Goal: Manage account settings

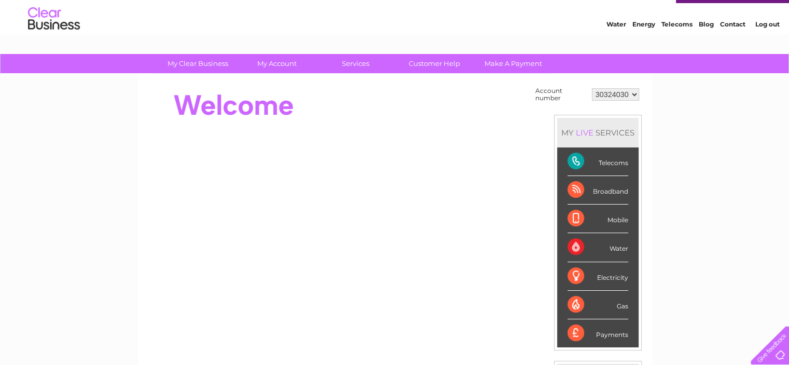
scroll to position [52, 0]
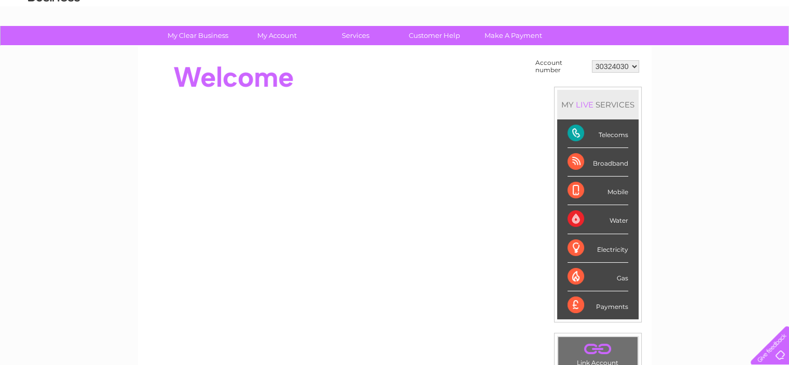
click at [633, 66] on select "30324030" at bounding box center [615, 66] width 47 height 12
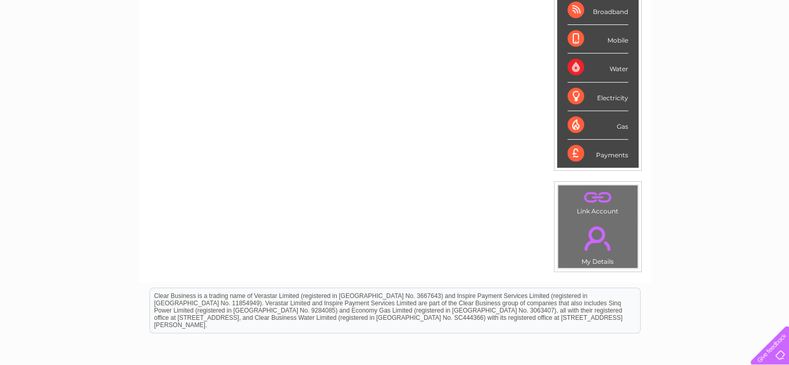
scroll to position [208, 0]
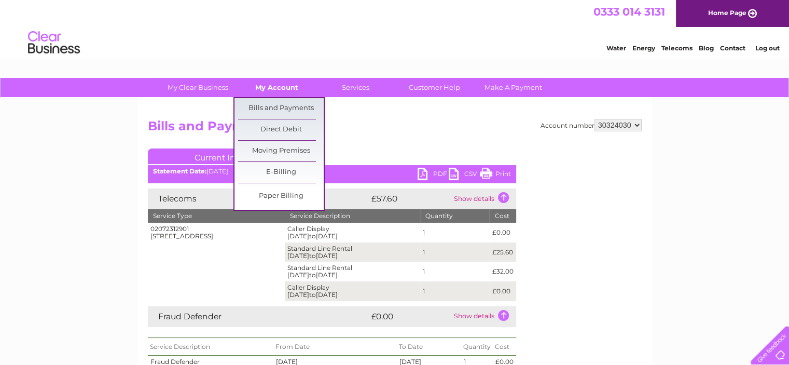
click at [278, 86] on link "My Account" at bounding box center [277, 87] width 86 height 19
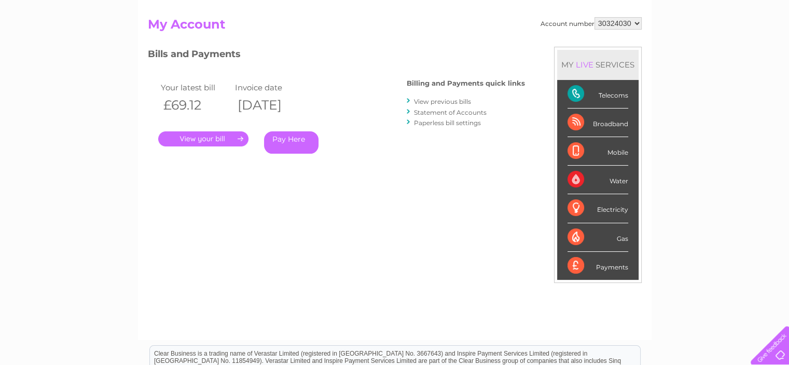
scroll to position [104, 0]
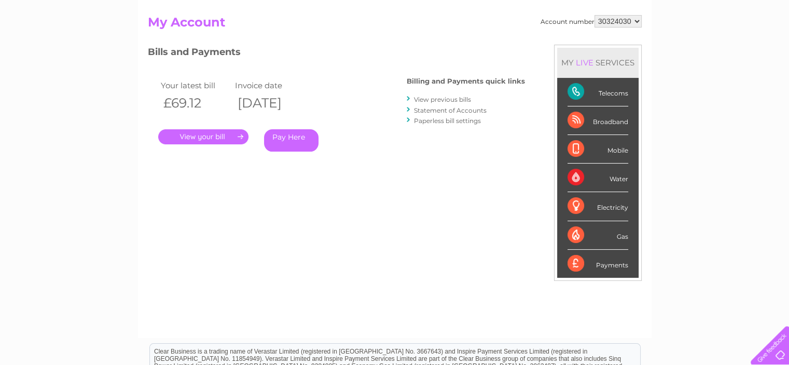
click at [217, 141] on link "." at bounding box center [203, 136] width 90 height 15
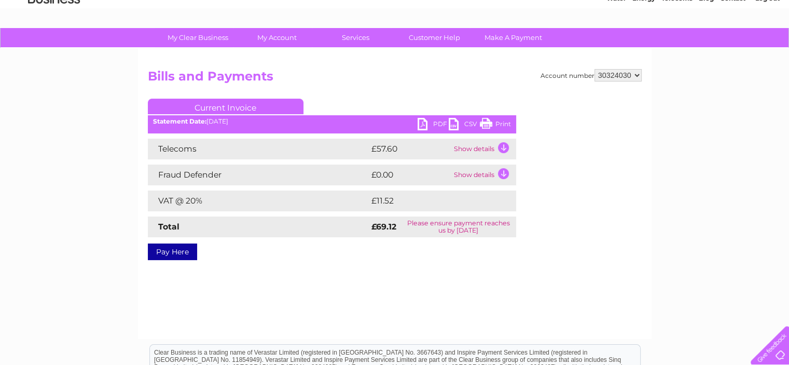
scroll to position [52, 0]
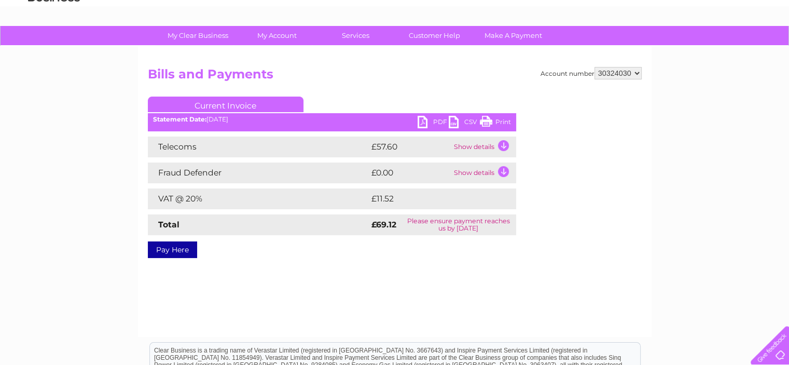
click at [499, 142] on td "Show details" at bounding box center [483, 146] width 65 height 21
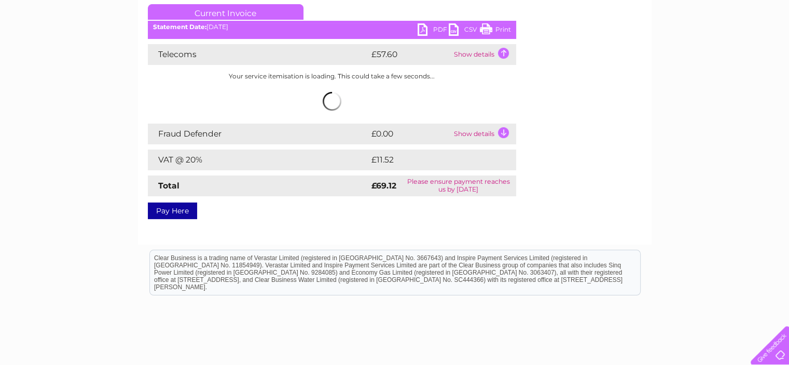
scroll to position [156, 0]
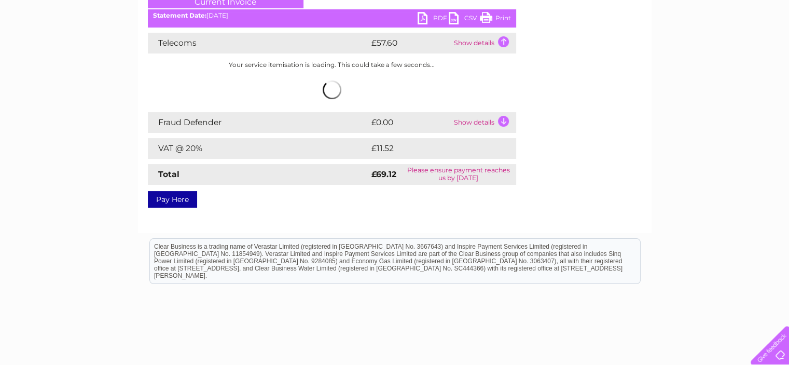
click at [497, 120] on td "Show details" at bounding box center [483, 122] width 65 height 21
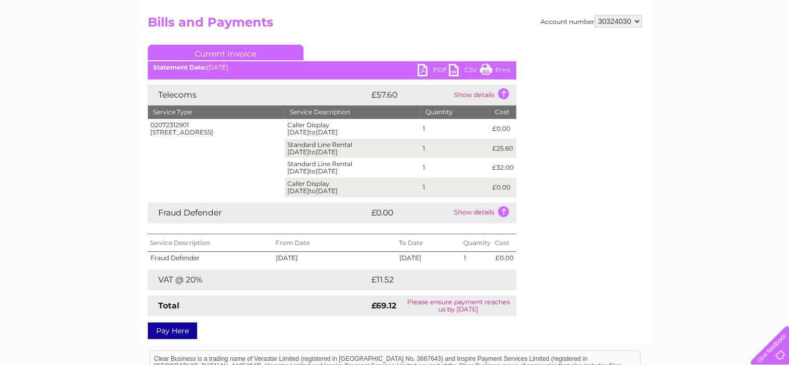
scroll to position [0, 0]
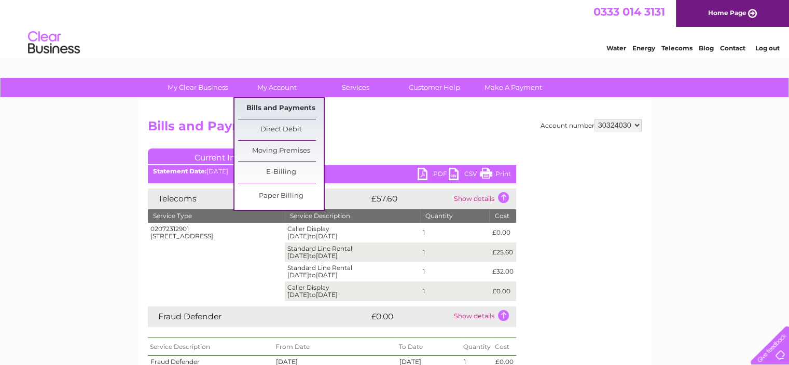
click at [291, 107] on link "Bills and Payments" at bounding box center [281, 108] width 86 height 21
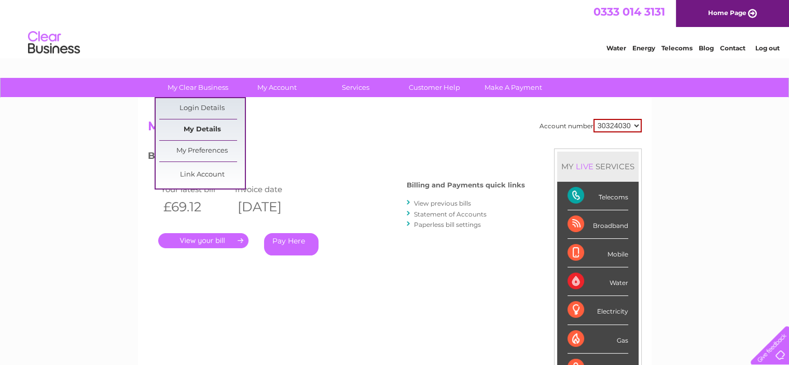
click at [201, 128] on link "My Details" at bounding box center [202, 129] width 86 height 21
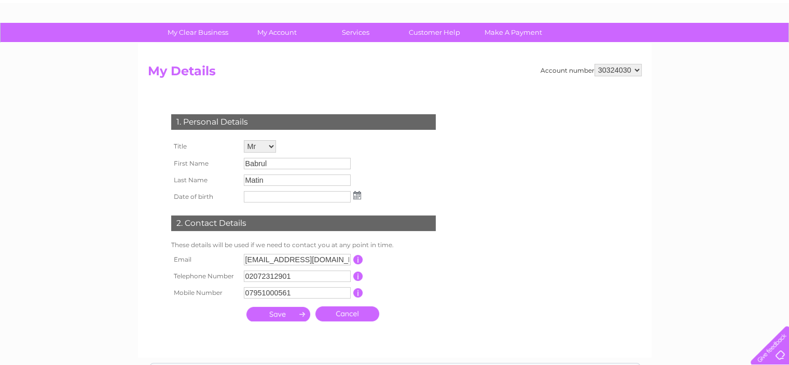
scroll to position [52, 0]
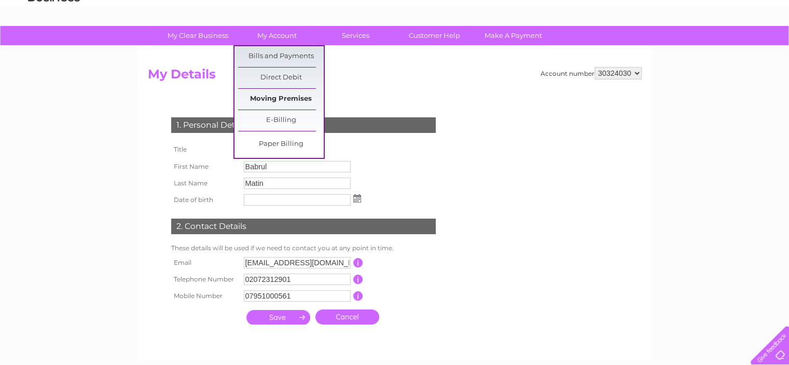
click at [288, 97] on link "Moving Premises" at bounding box center [281, 99] width 86 height 21
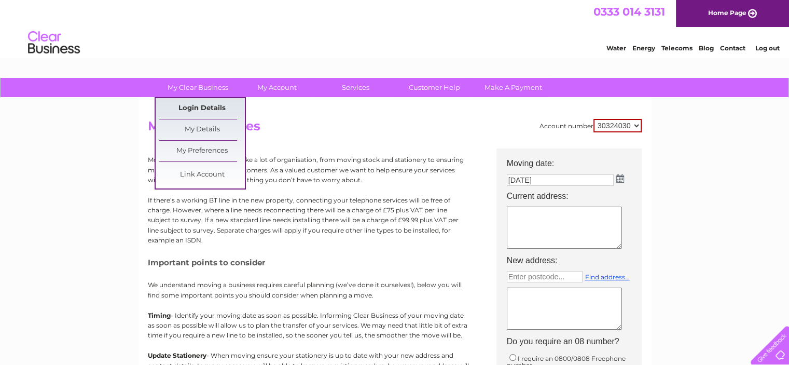
click at [207, 115] on link "Login Details" at bounding box center [202, 108] width 86 height 21
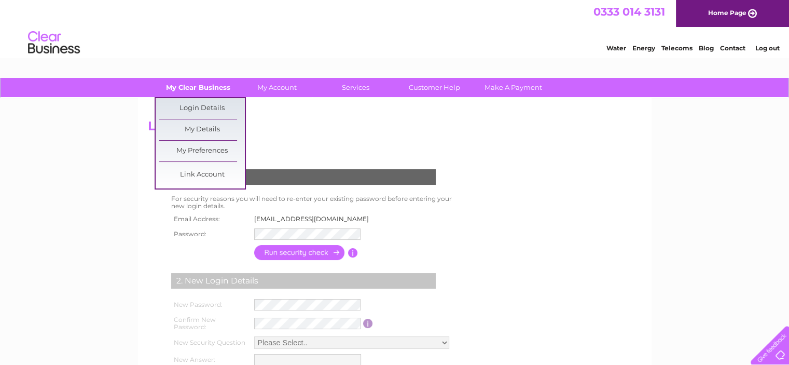
click at [211, 87] on link "My Clear Business" at bounding box center [198, 87] width 86 height 19
click at [199, 124] on link "My Details" at bounding box center [202, 129] width 86 height 21
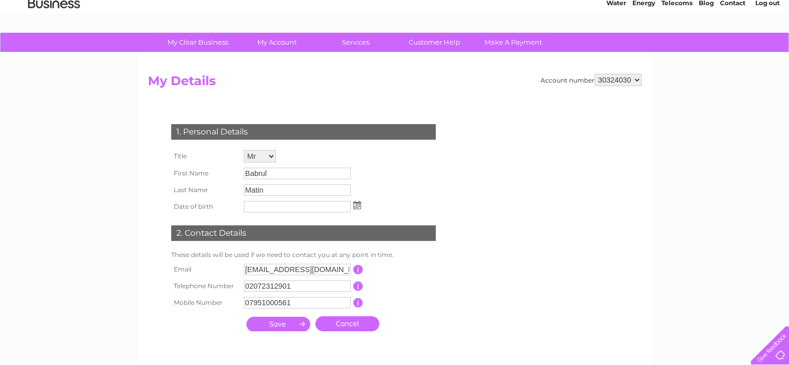
scroll to position [104, 0]
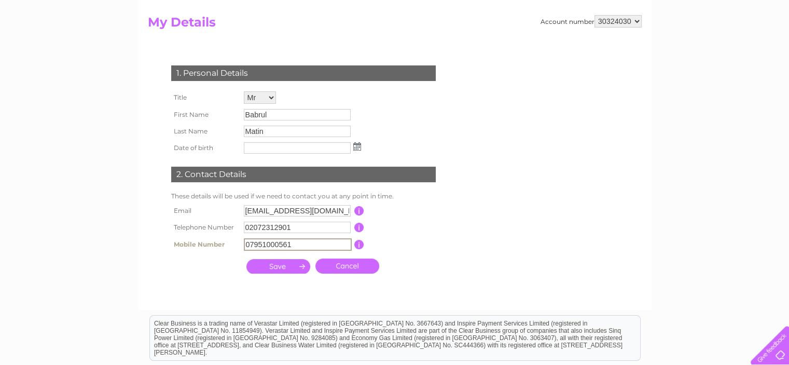
drag, startPoint x: 313, startPoint y: 240, endPoint x: 202, endPoint y: 257, distance: 112.3
click at [202, 257] on div "1. Personal Details Title Mr Mrs Ms Miss Dr Rev Prof Other First Name Babrul La…" at bounding box center [305, 167] width 315 height 224
type input "02072312901"
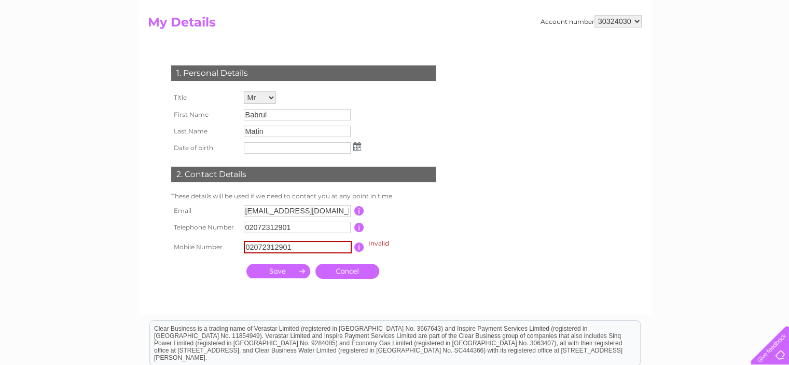
click at [258, 263] on td at bounding box center [278, 271] width 69 height 20
drag, startPoint x: 297, startPoint y: 246, endPoint x: 212, endPoint y: 246, distance: 85.1
click at [212, 246] on tr "Mobile Number 02072312901 Invalid This should be a valid mobile number starting…" at bounding box center [308, 247] width 279 height 23
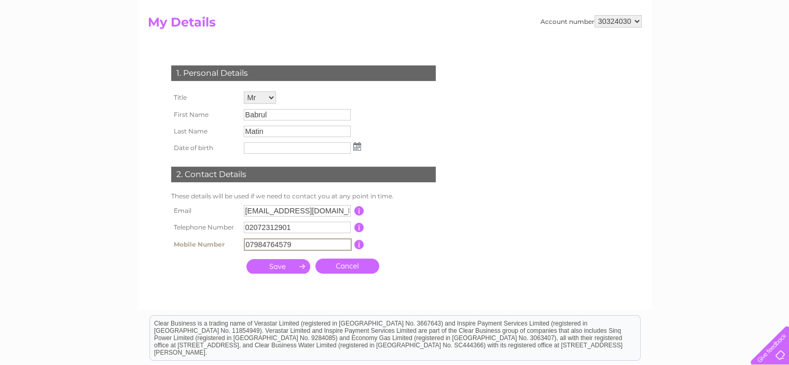
type input "07984764579"
click at [272, 265] on input "submit" at bounding box center [278, 265] width 64 height 15
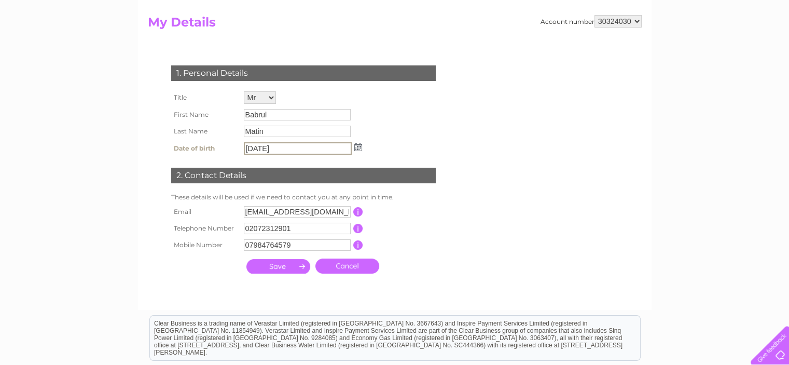
type input "01/08/2025"
click at [292, 273] on td at bounding box center [278, 266] width 69 height 20
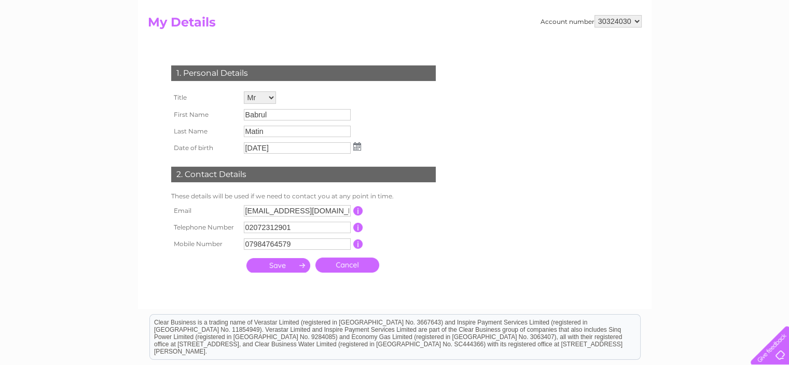
click at [290, 268] on input "submit" at bounding box center [278, 265] width 64 height 15
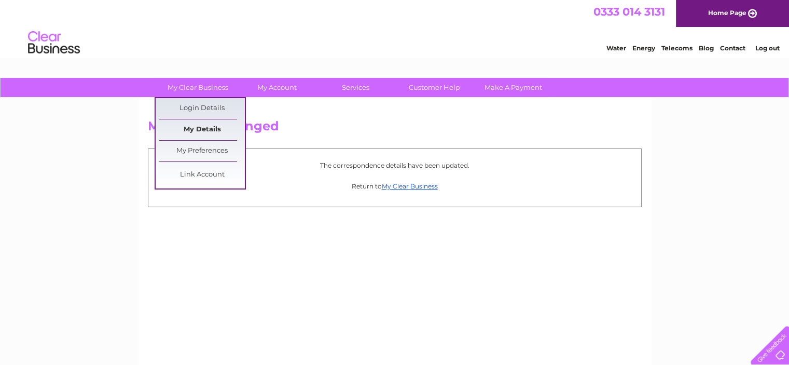
click at [199, 131] on link "My Details" at bounding box center [202, 129] width 86 height 21
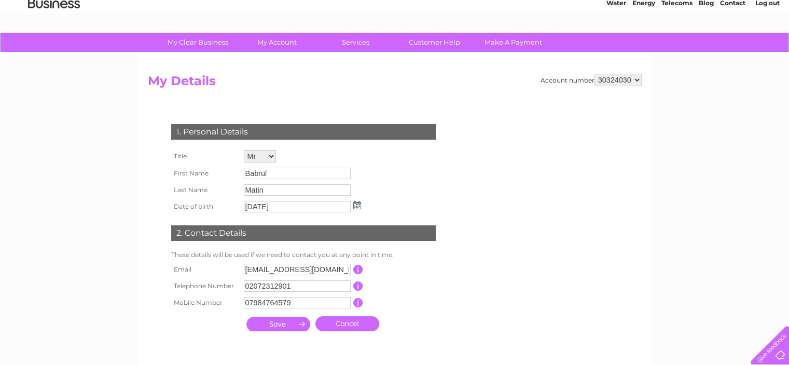
scroll to position [104, 0]
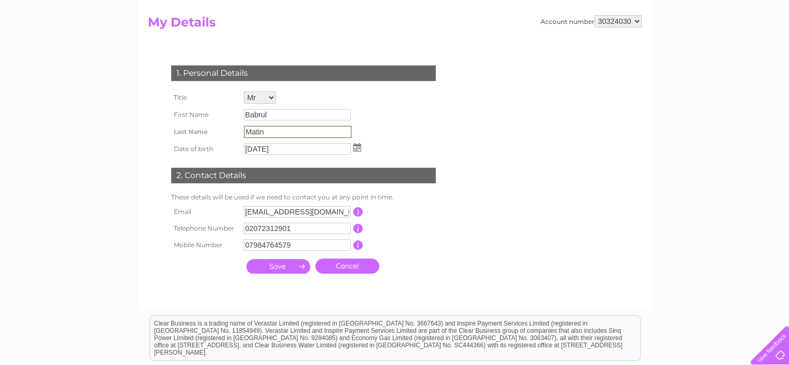
drag, startPoint x: 266, startPoint y: 129, endPoint x: 240, endPoint y: 129, distance: 25.4
click at [240, 129] on tr "Last Name Matin" at bounding box center [266, 132] width 195 height 18
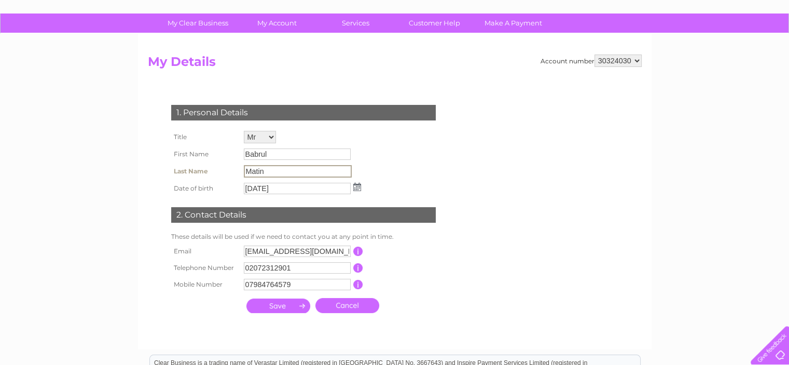
scroll to position [52, 0]
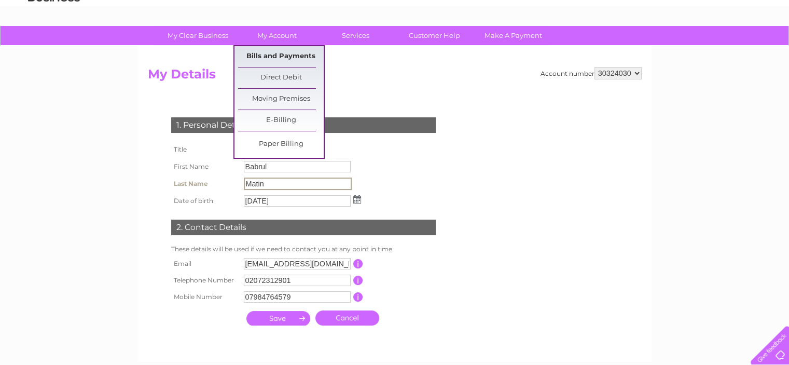
click at [278, 52] on link "Bills and Payments" at bounding box center [281, 56] width 86 height 21
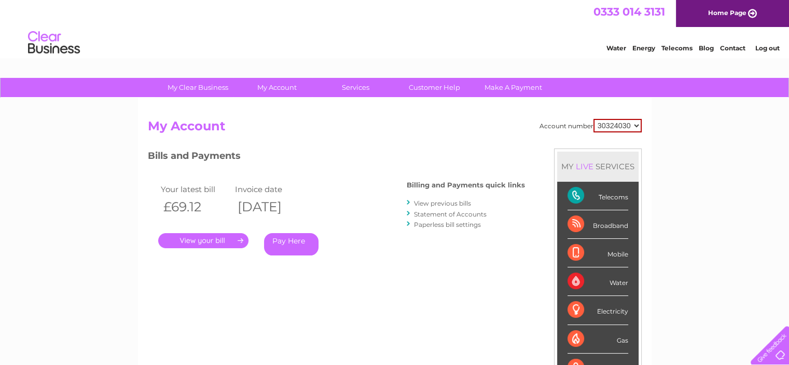
click at [193, 239] on link "." at bounding box center [203, 240] width 90 height 15
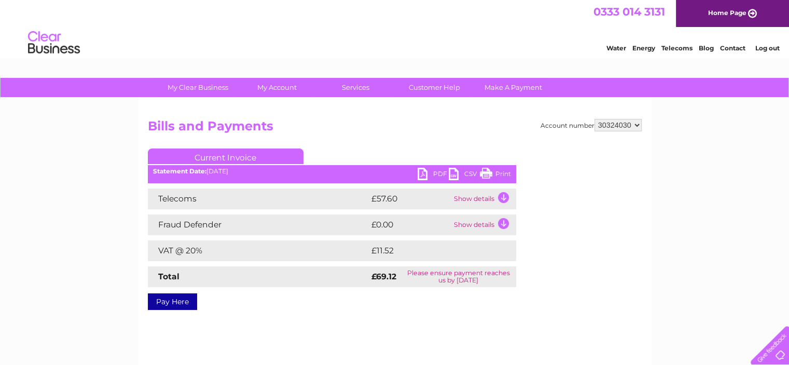
click at [508, 194] on td "Show details" at bounding box center [483, 198] width 65 height 21
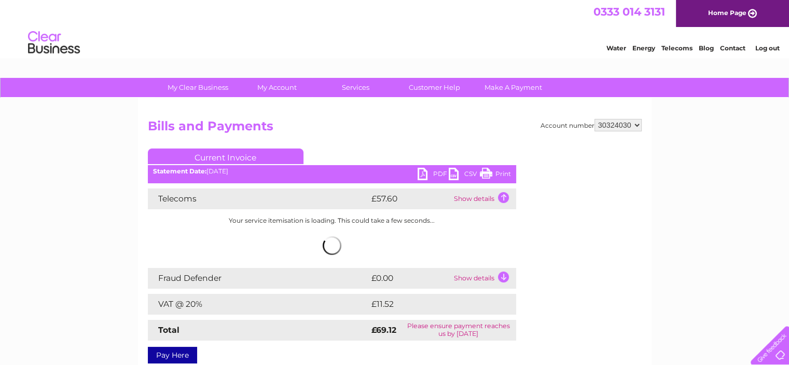
click at [421, 172] on link "PDF" at bounding box center [433, 175] width 31 height 15
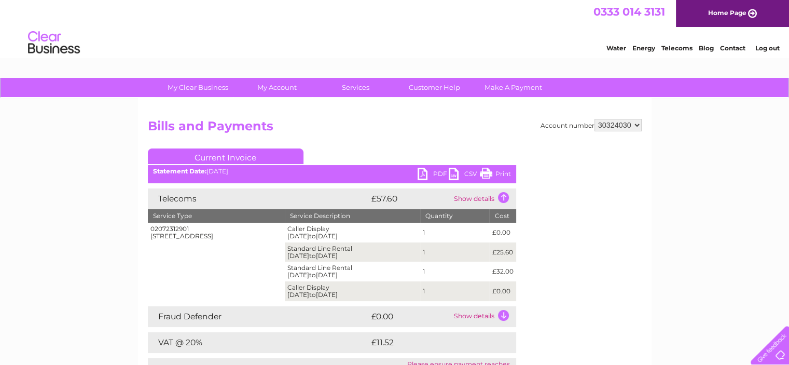
scroll to position [52, 0]
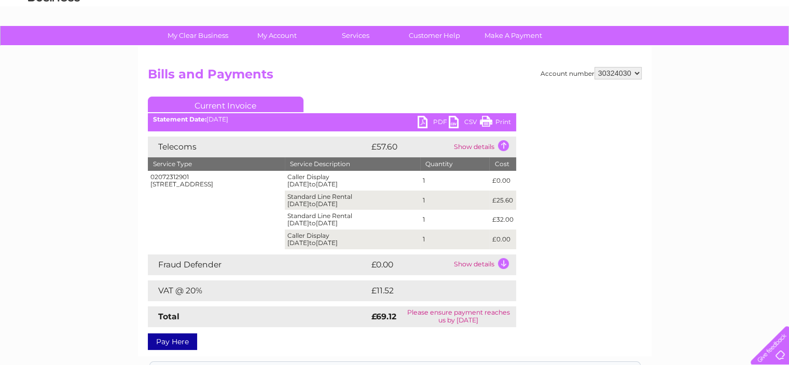
click at [507, 263] on td "Show details" at bounding box center [483, 264] width 65 height 21
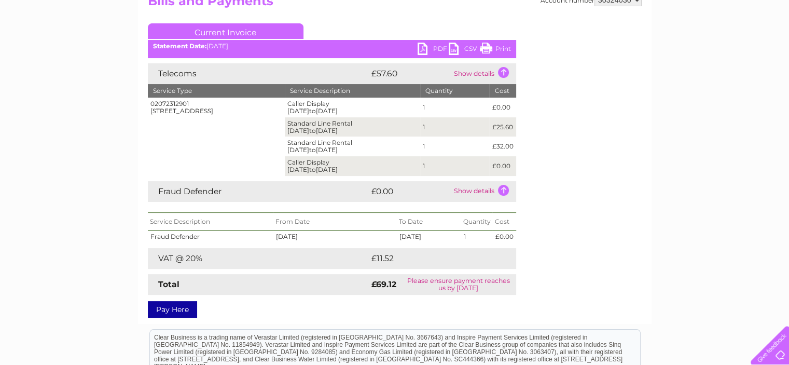
scroll to position [104, 0]
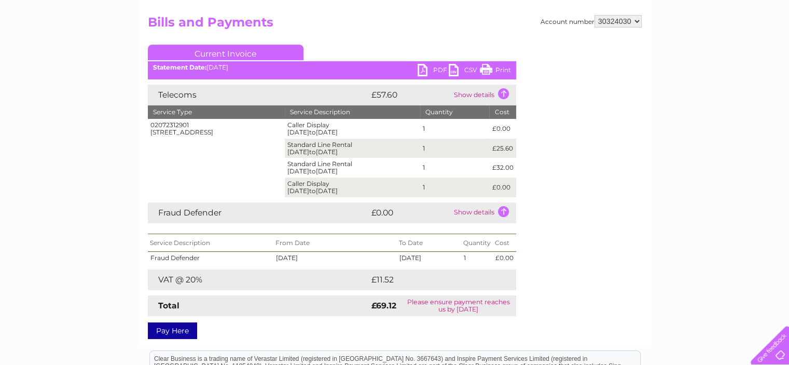
click at [496, 91] on td "Show details" at bounding box center [483, 95] width 65 height 21
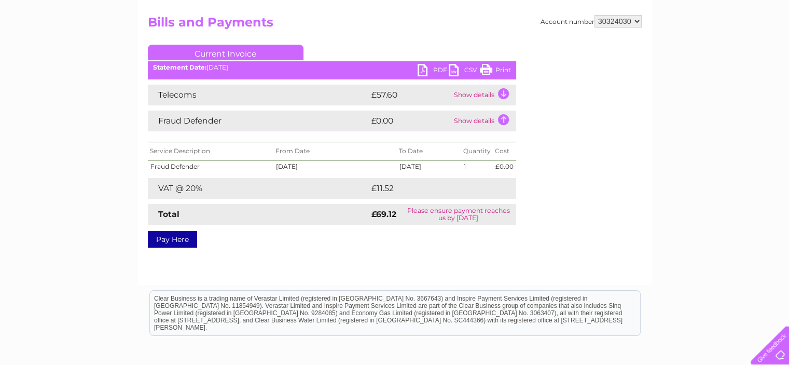
click at [496, 93] on td "Show details" at bounding box center [483, 95] width 65 height 21
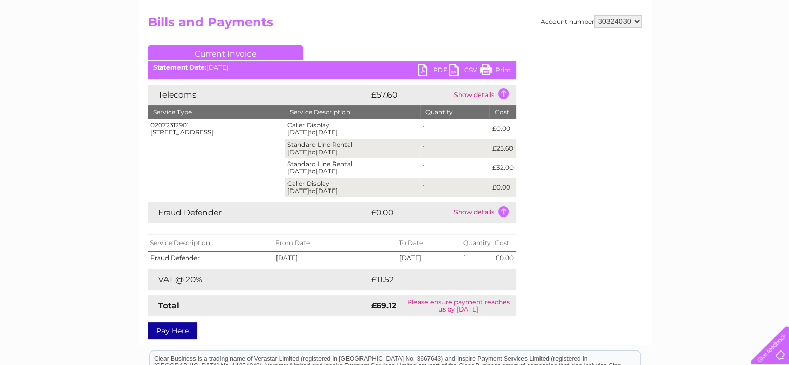
click at [508, 211] on td "Show details" at bounding box center [483, 212] width 65 height 21
